Goal: Transaction & Acquisition: Book appointment/travel/reservation

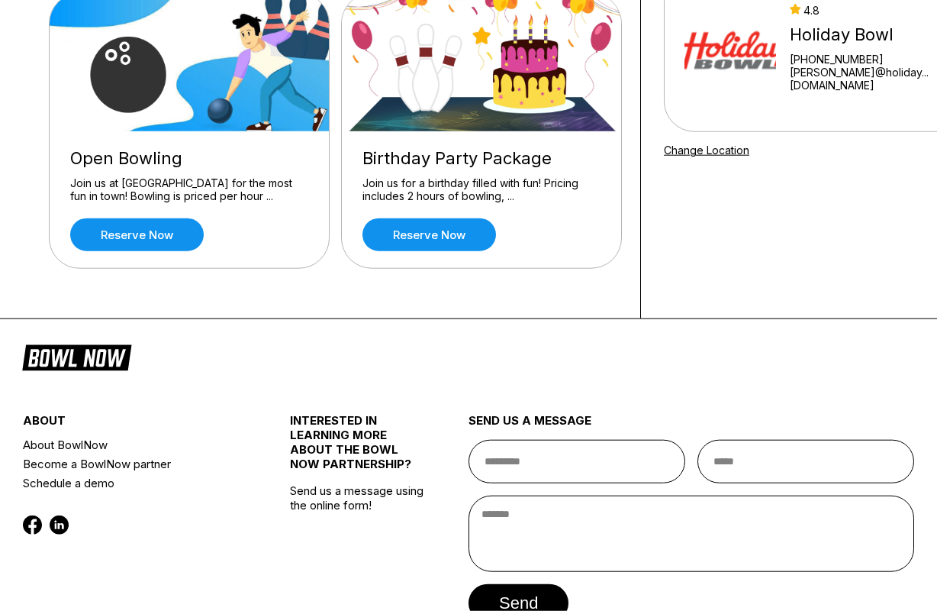
scroll to position [170, 0]
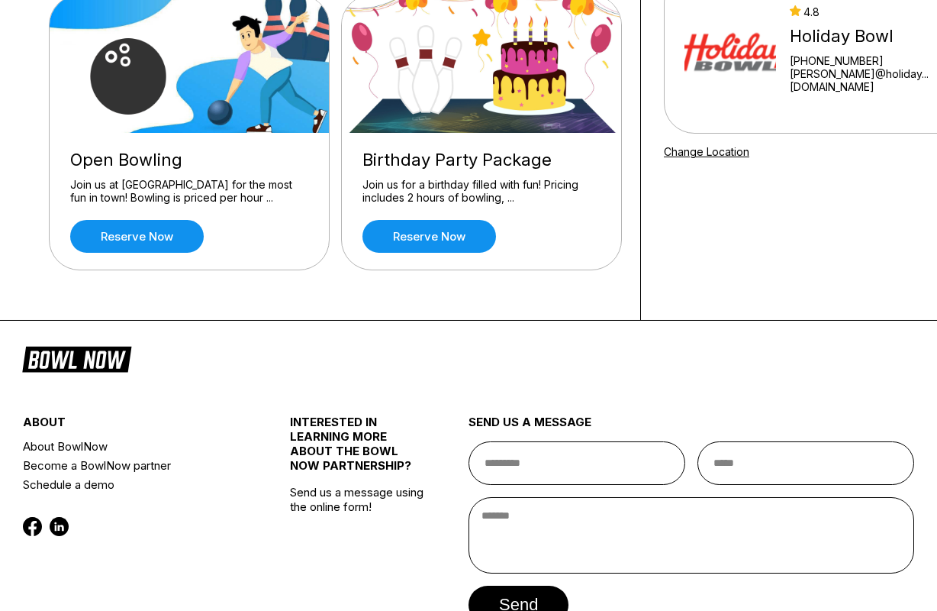
click at [90, 234] on link "Reserve now" at bounding box center [137, 236] width 134 height 33
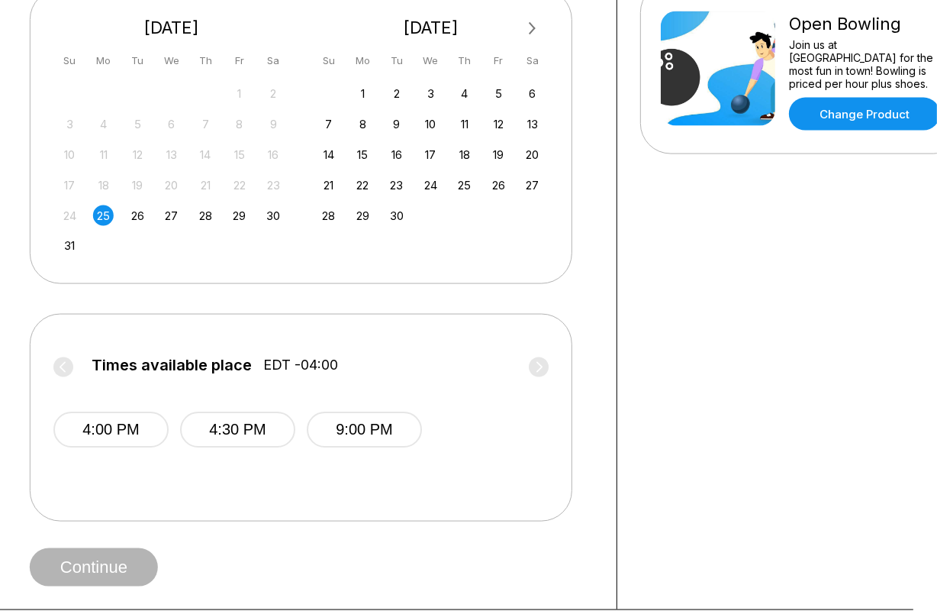
scroll to position [362, 24]
click at [541, 372] on label "Times available place EDT -04:00" at bounding box center [300, 368] width 495 height 24
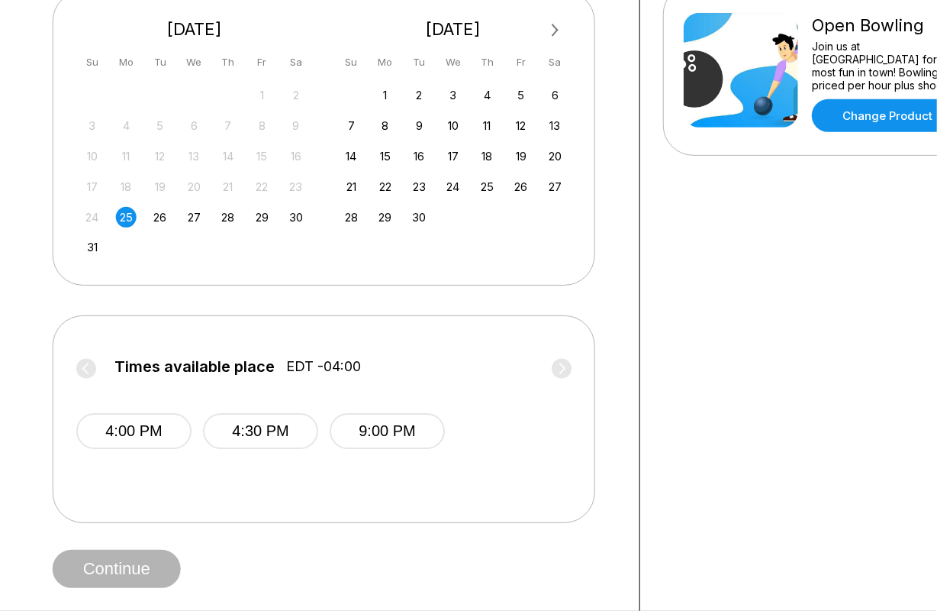
scroll to position [363, 2]
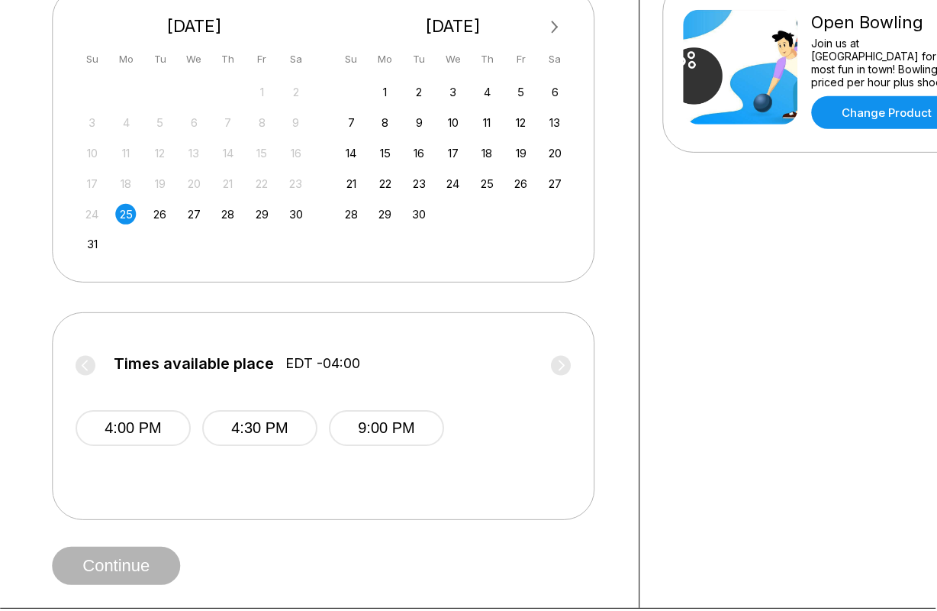
click at [150, 214] on div "26" at bounding box center [160, 214] width 21 height 21
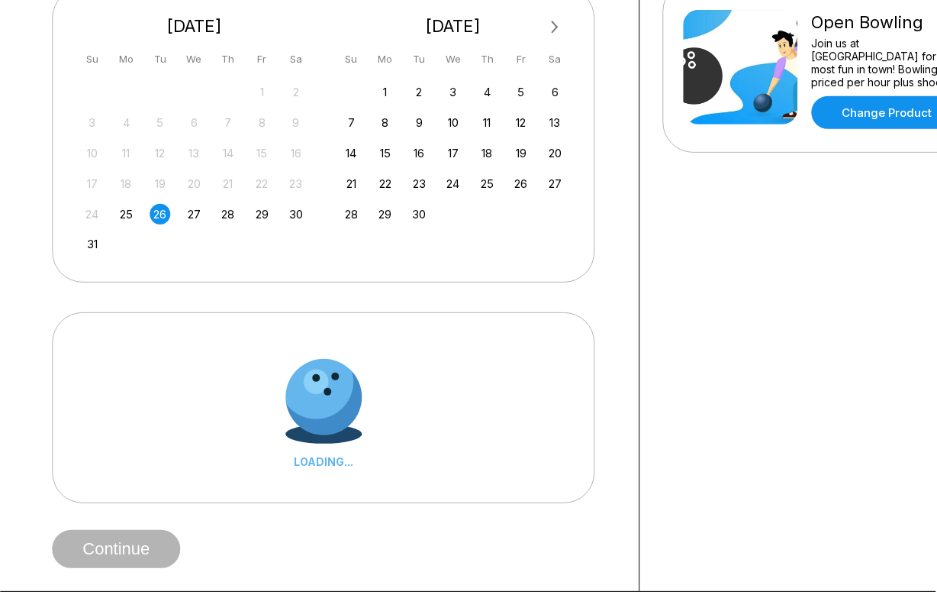
scroll to position [363, 2]
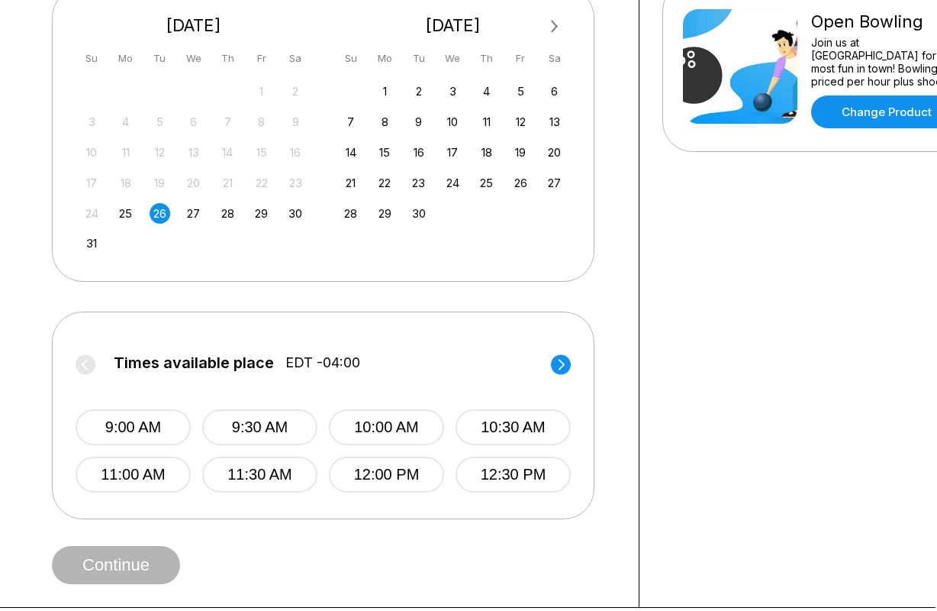
click at [187, 224] on div "27 28 29 30 31 1 2 3 4 5 6 7 8 9 10 11 12 13 14 15 16 17 18 19 20 21 22 23 24 2…" at bounding box center [193, 166] width 229 height 175
click at [190, 208] on div "27" at bounding box center [193, 213] width 21 height 21
click at [123, 208] on div "25" at bounding box center [125, 213] width 21 height 21
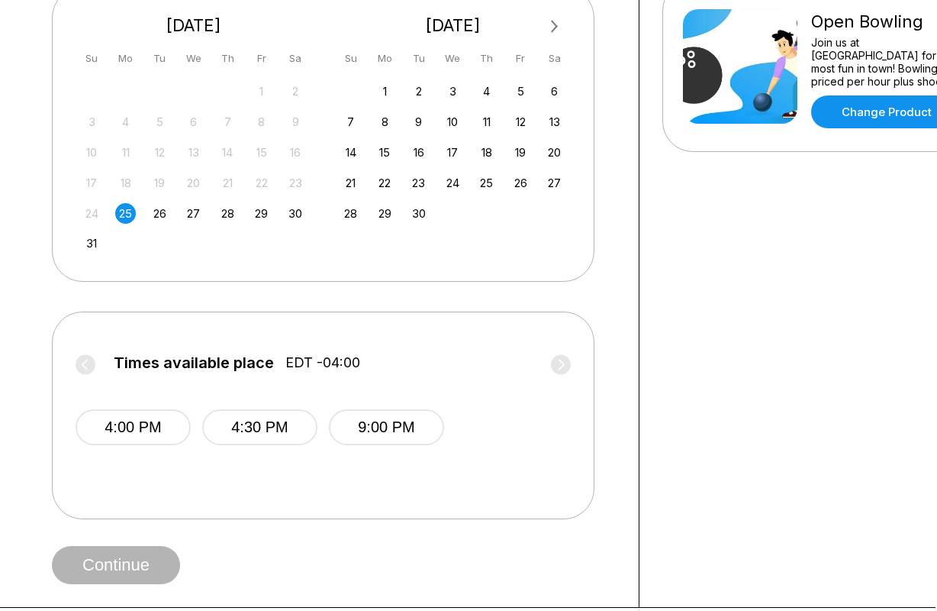
click at [151, 211] on div "26" at bounding box center [160, 213] width 21 height 21
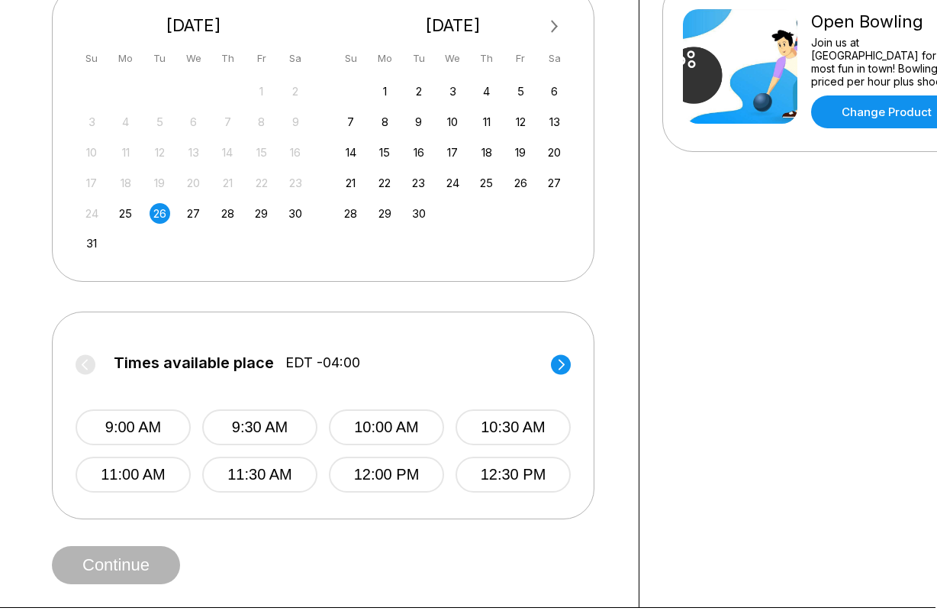
click at [570, 373] on icon at bounding box center [561, 364] width 20 height 21
click at [521, 101] on div "5" at bounding box center [521, 91] width 21 height 21
click at [561, 368] on circle at bounding box center [561, 364] width 20 height 20
click at [562, 372] on circle at bounding box center [561, 364] width 20 height 20
click at [266, 214] on div "29" at bounding box center [261, 213] width 21 height 21
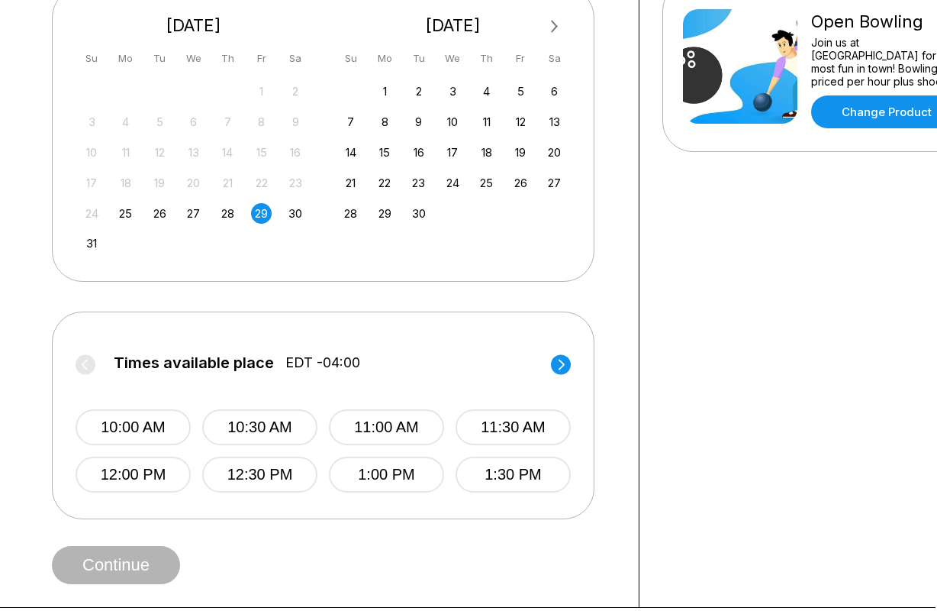
click at [558, 363] on circle at bounding box center [561, 364] width 20 height 20
click at [566, 372] on icon at bounding box center [561, 364] width 20 height 21
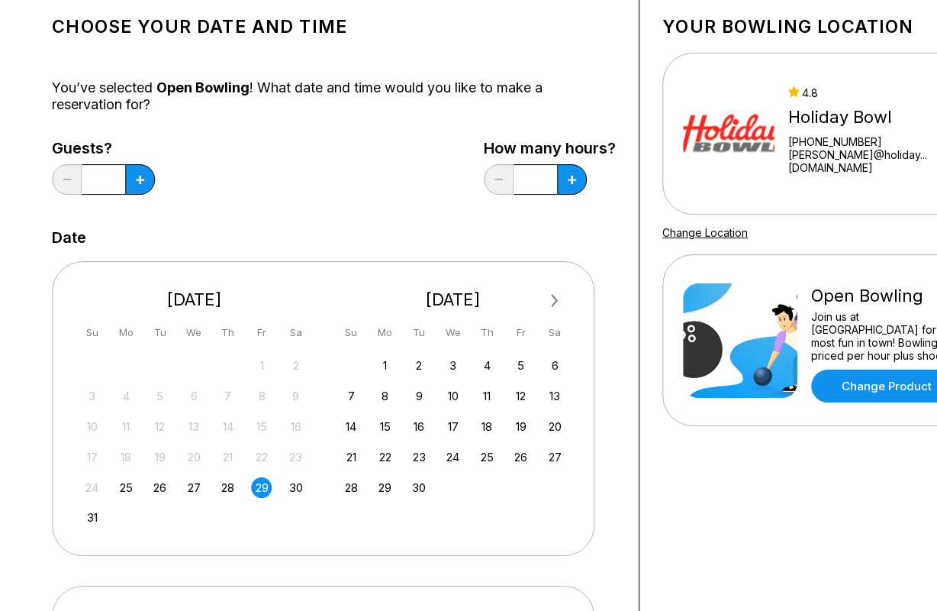
scroll to position [0, 2]
